Goal: Information Seeking & Learning: Stay updated

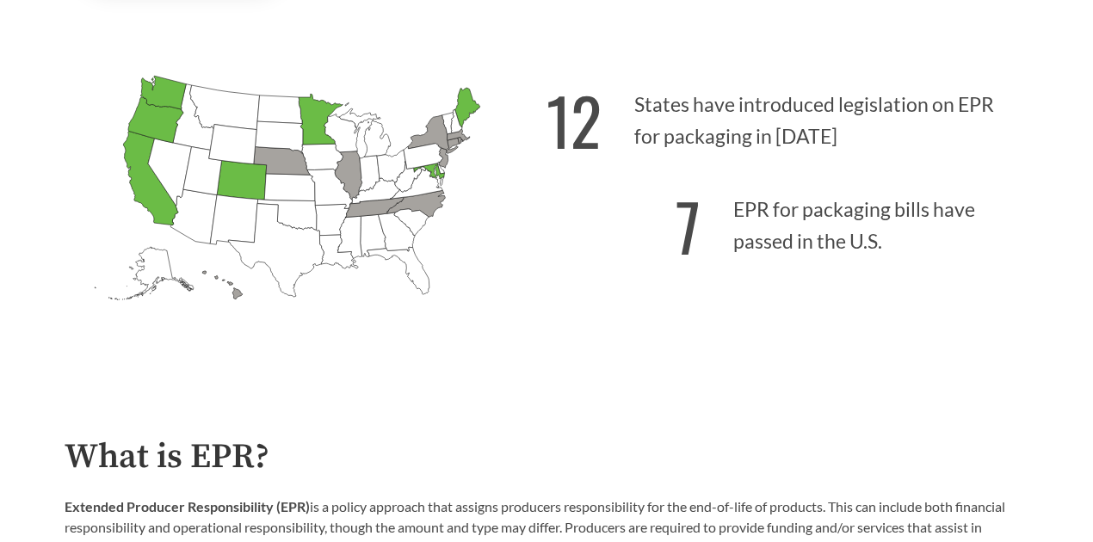
scroll to position [459, 0]
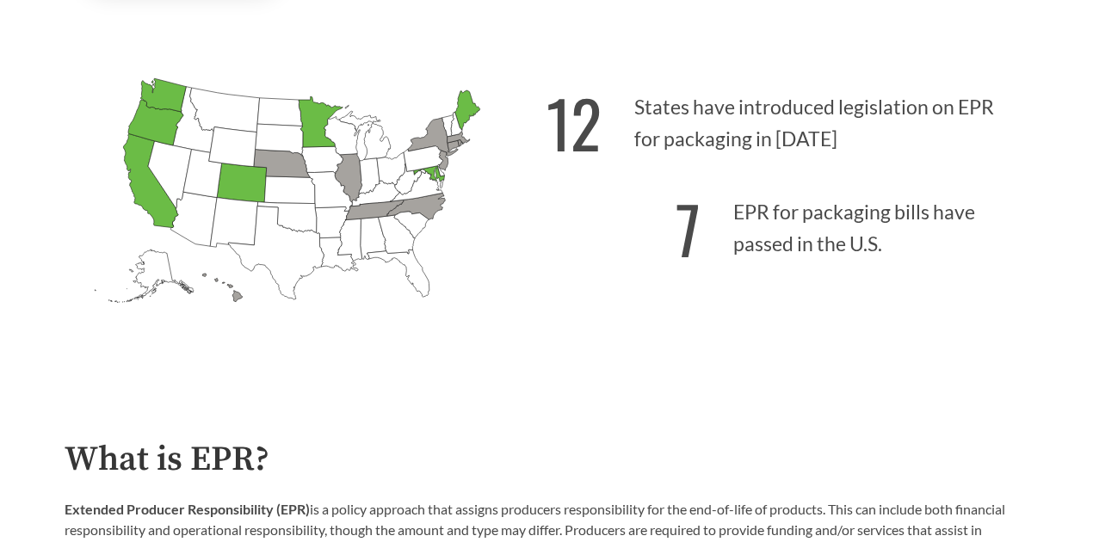
click at [427, 161] on icon "[US_STATE] Introduced:" at bounding box center [424, 158] width 40 height 26
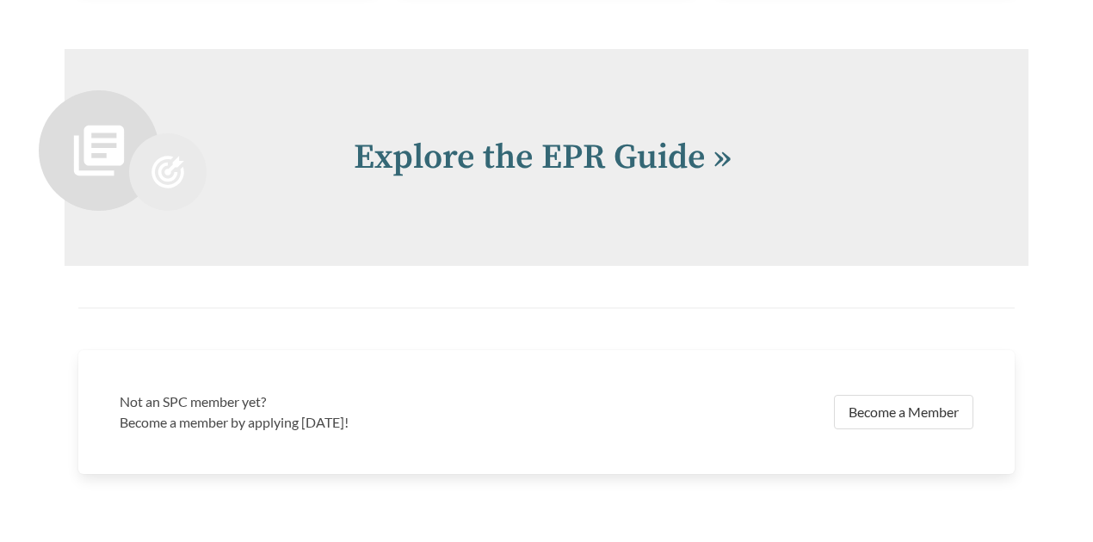
scroll to position [3482, 0]
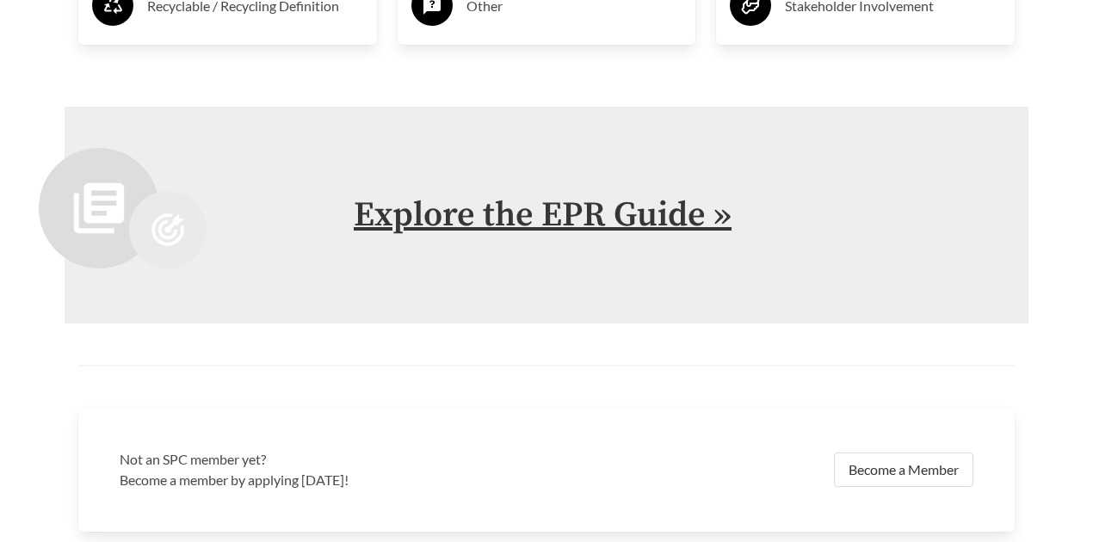
click at [569, 203] on link "Explore the EPR Guide »" at bounding box center [543, 215] width 378 height 43
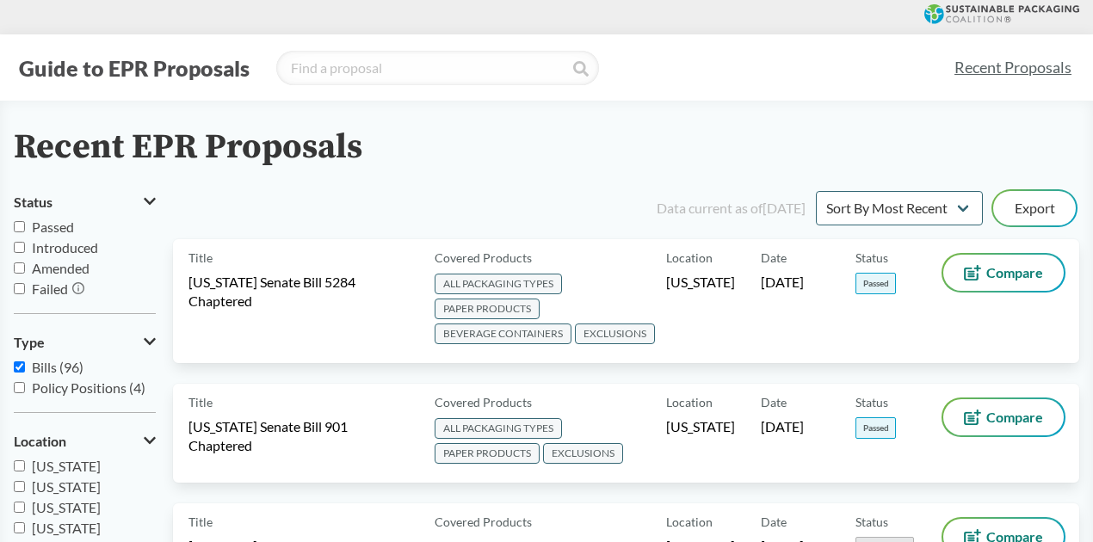
click at [19, 224] on input "Passed" at bounding box center [19, 226] width 11 height 11
checkbox input "true"
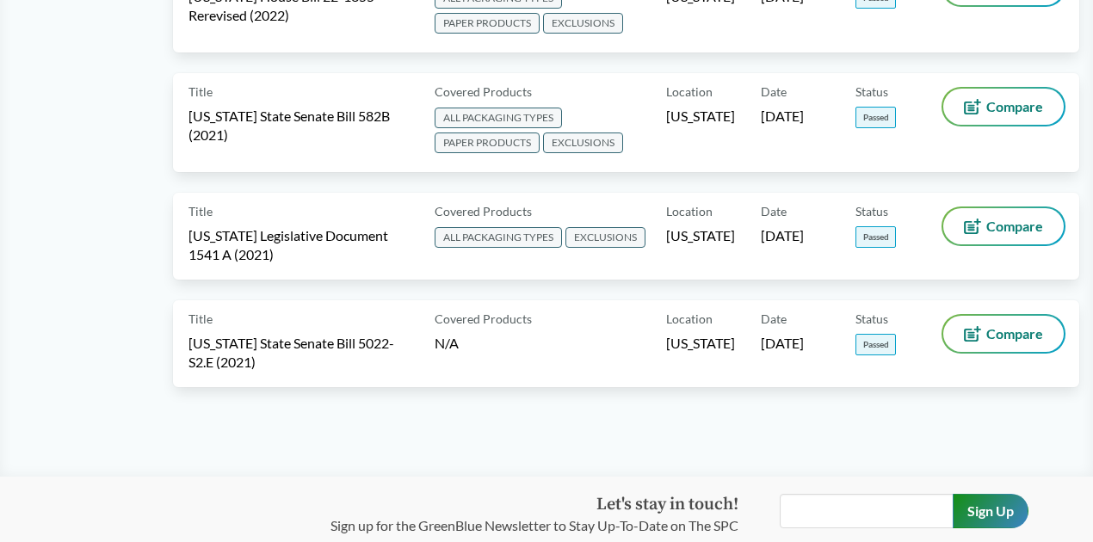
scroll to position [1039, 0]
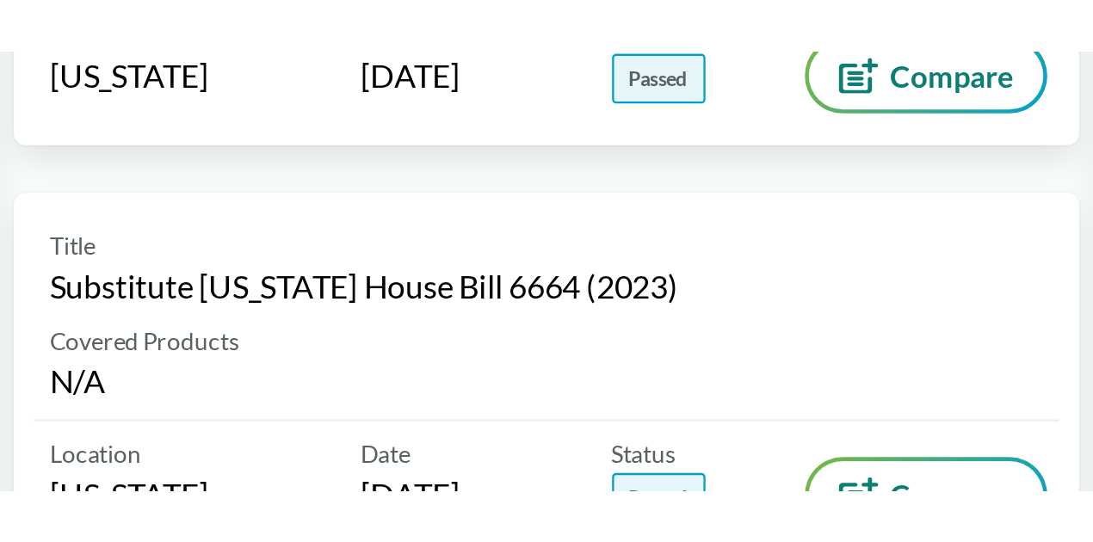
scroll to position [933, 0]
